Goal: Task Accomplishment & Management: Manage account settings

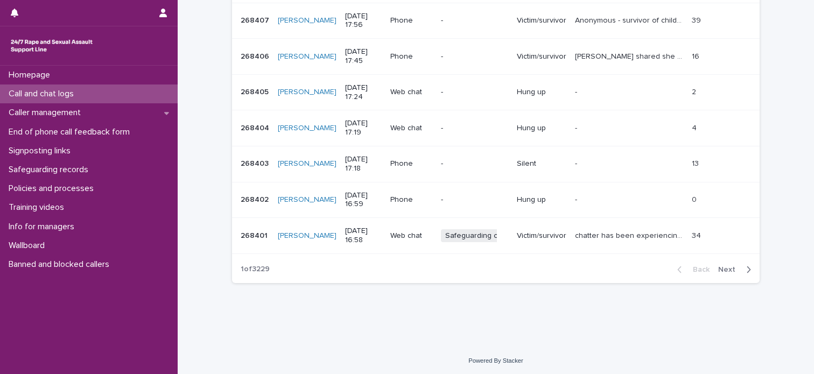
scroll to position [317, 0]
click at [737, 266] on span "Next" at bounding box center [730, 270] width 24 height 8
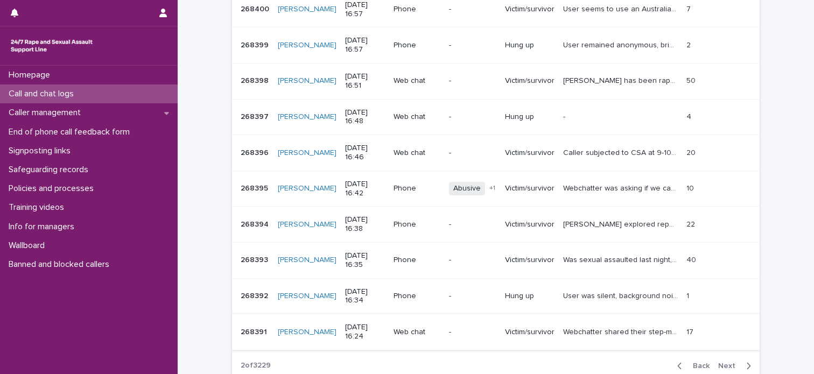
scroll to position [220, 0]
click at [573, 187] on p "Webchatter was asking if we can help, once I recognised they were banned from u…" at bounding box center [621, 188] width 117 height 11
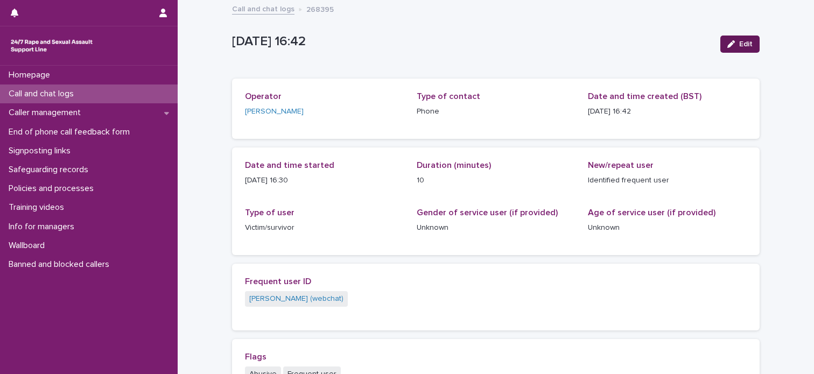
click at [720, 47] on button "Edit" at bounding box center [739, 44] width 39 height 17
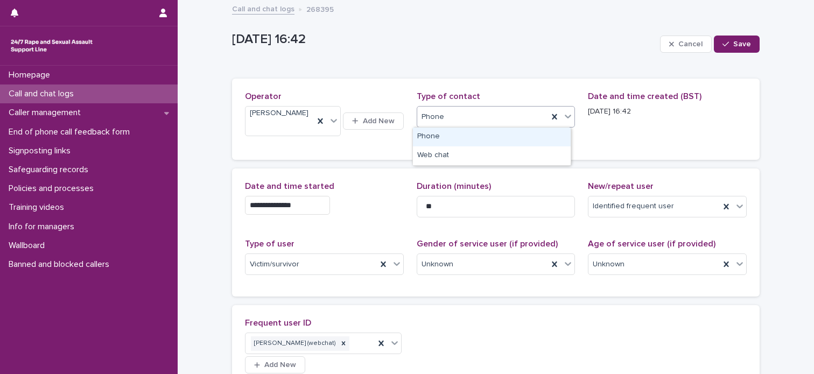
click at [563, 115] on icon at bounding box center [568, 116] width 11 height 11
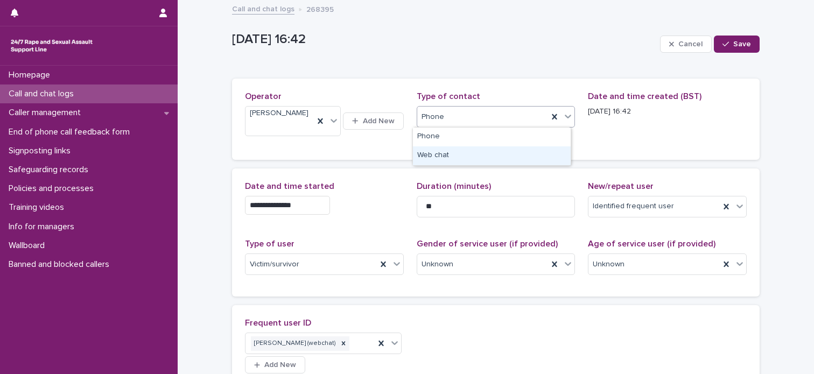
click at [520, 152] on div "Web chat" at bounding box center [492, 155] width 158 height 19
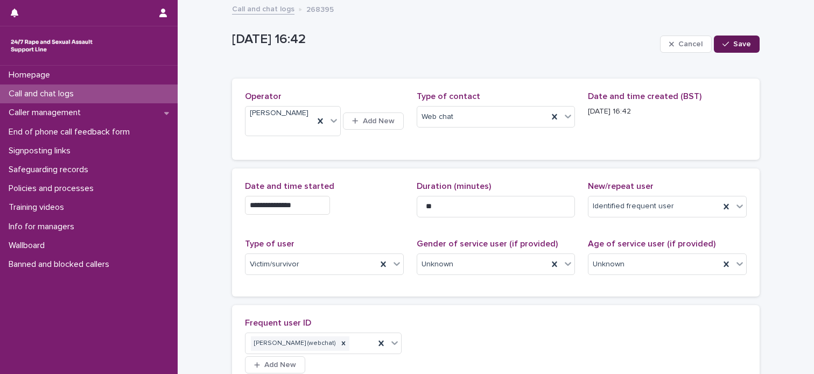
click at [733, 45] on span "Save" at bounding box center [742, 44] width 18 height 8
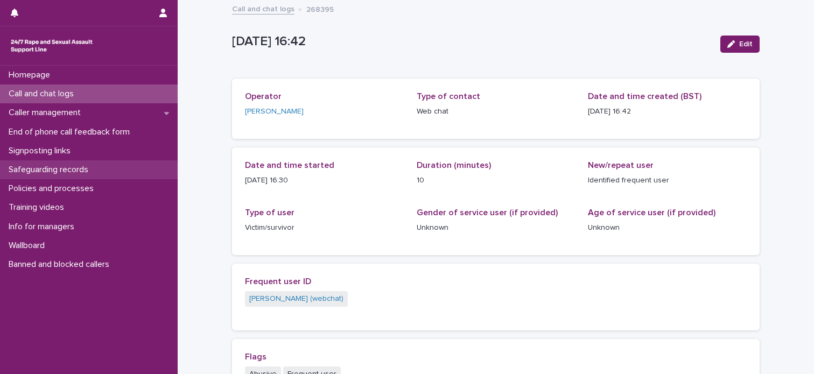
click at [62, 165] on p "Safeguarding records" at bounding box center [50, 170] width 93 height 10
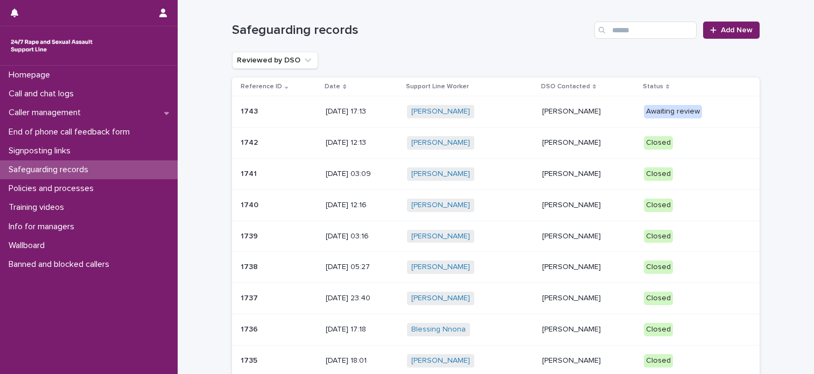
click at [622, 114] on p "[PERSON_NAME]" at bounding box center [588, 111] width 93 height 9
